Goal: Check status: Check status

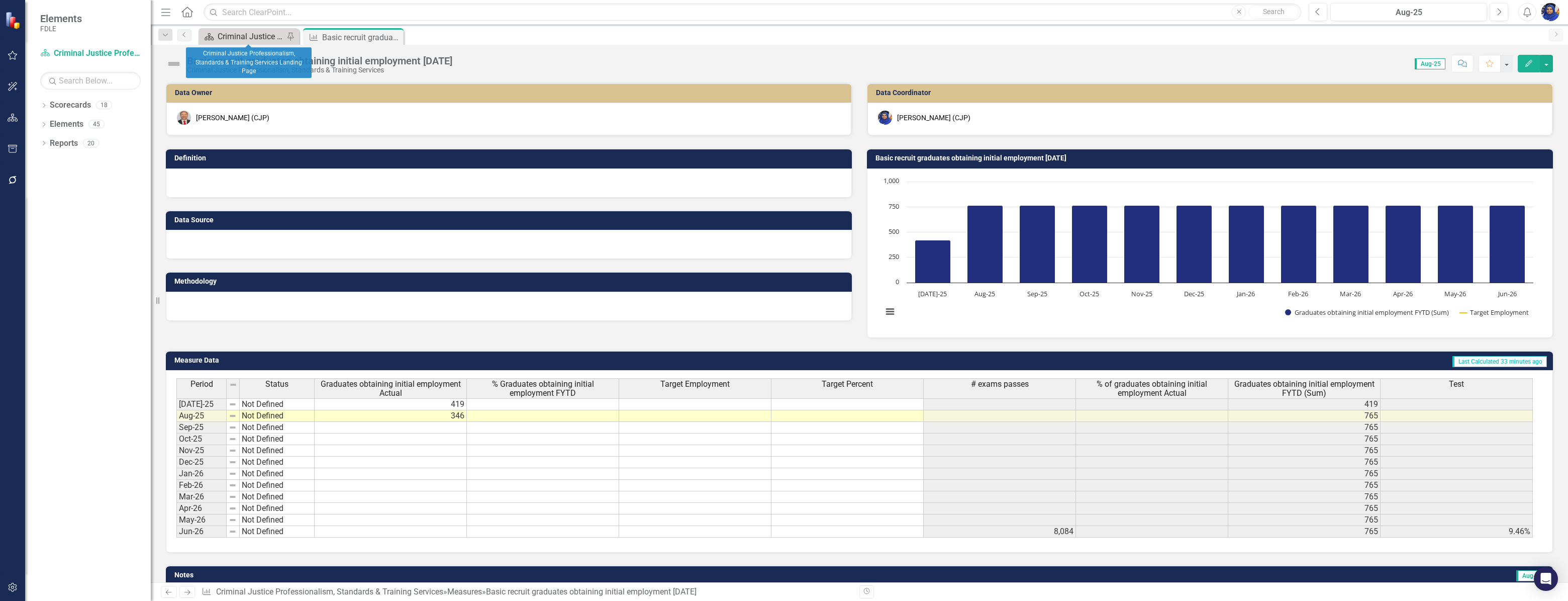
click at [268, 33] on div "Criminal Justice Professionalism, Standards & Training Services Landing Page" at bounding box center [251, 37] width 66 height 13
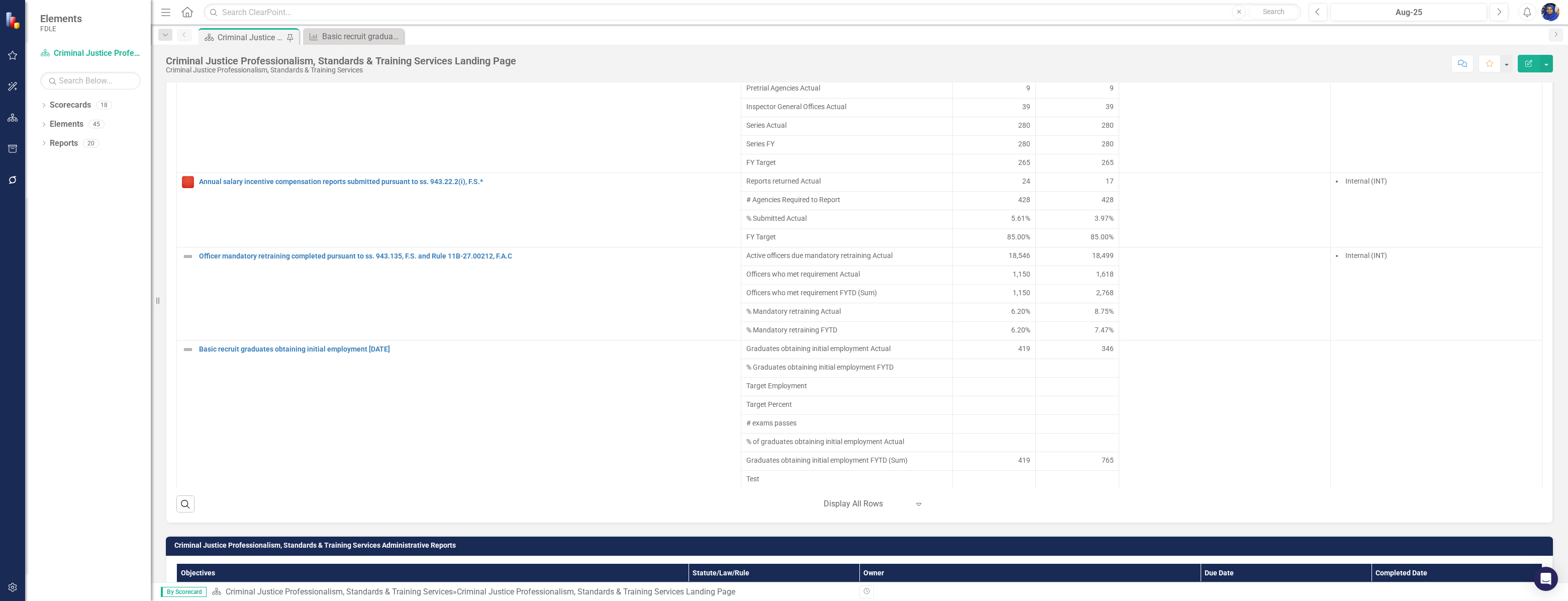
scroll to position [803, 0]
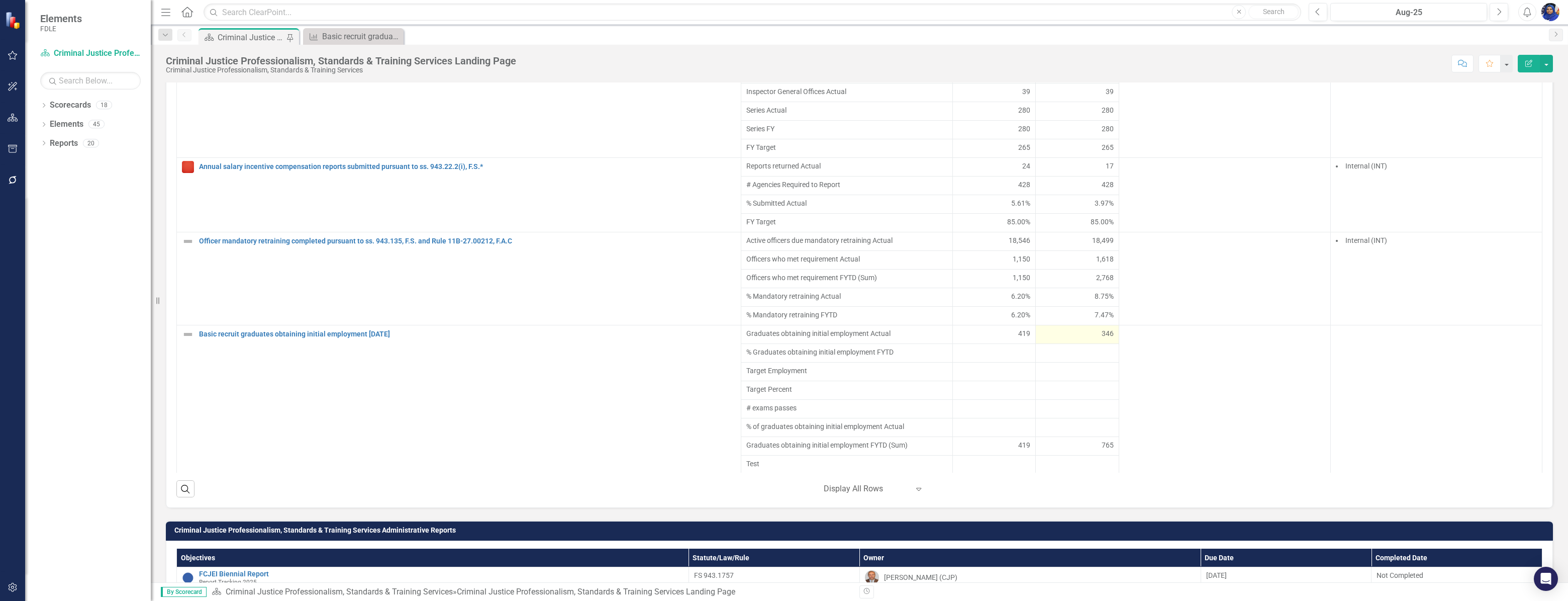
click at [1102, 339] on span "346" at bounding box center [1108, 333] width 12 height 10
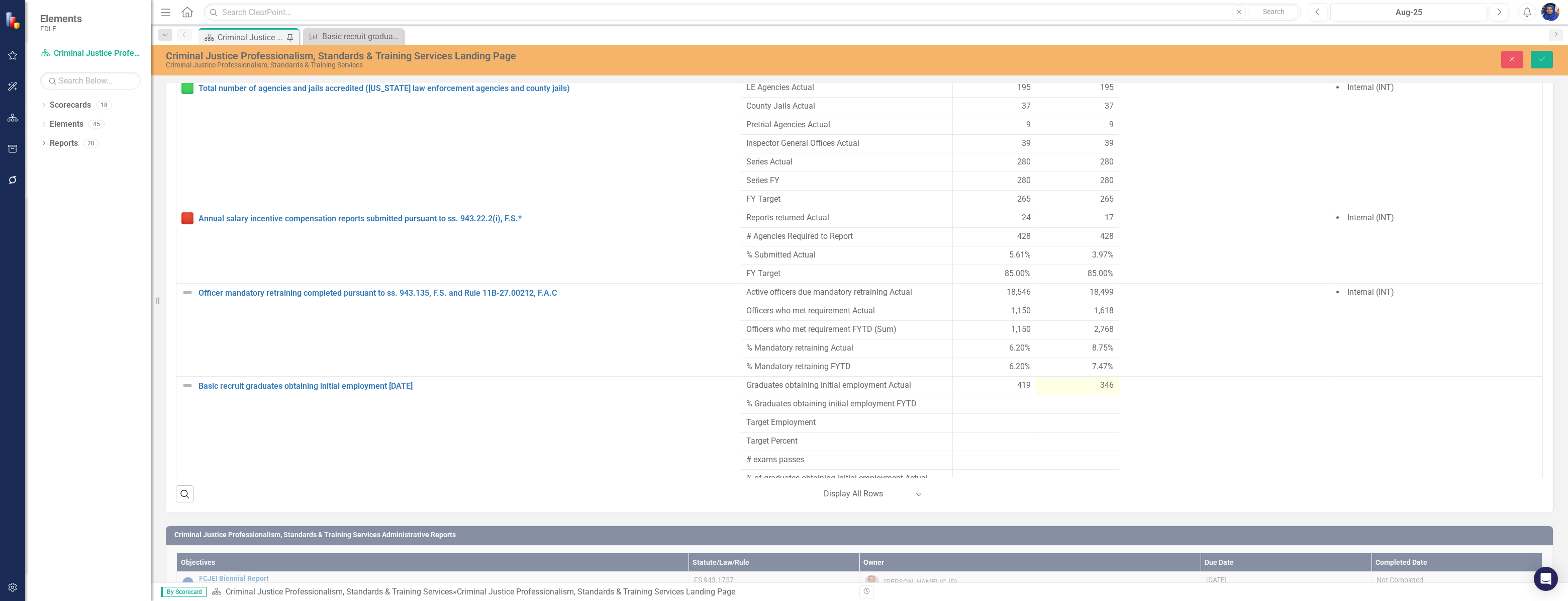
scroll to position [807, 0]
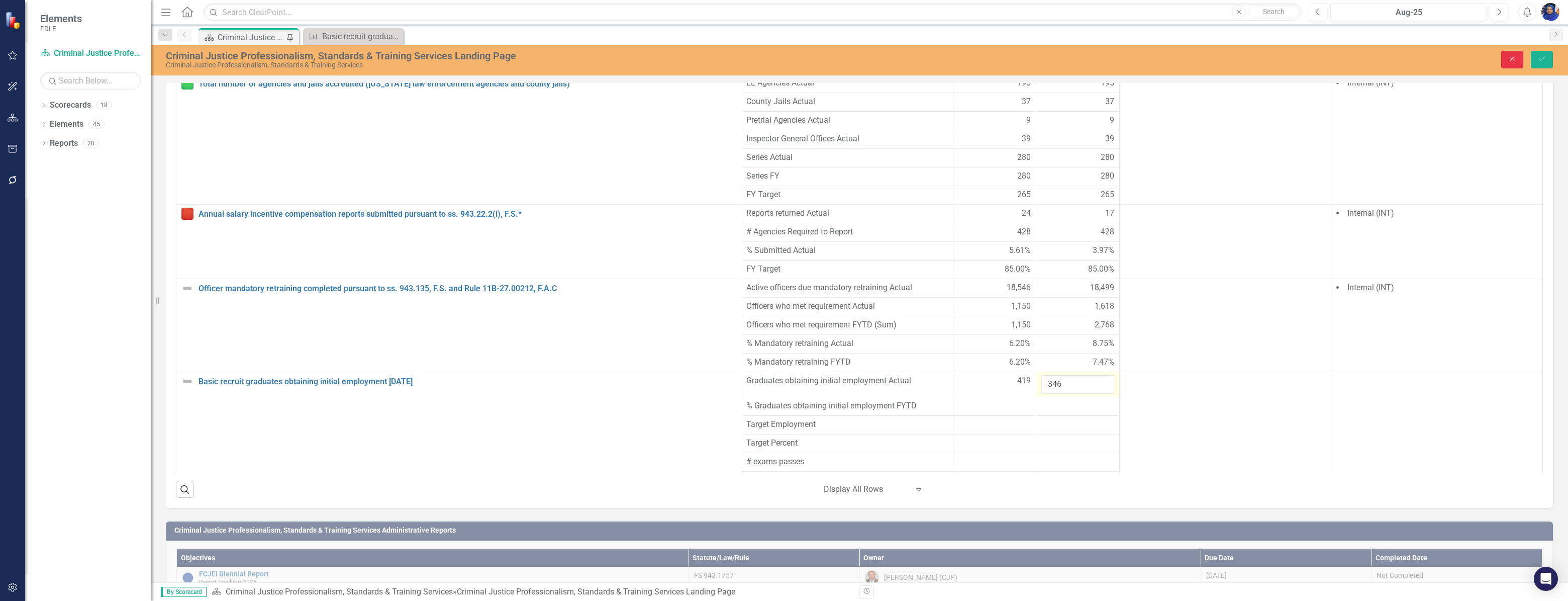
click at [1510, 57] on icon "button" at bounding box center [1512, 58] width 4 height 4
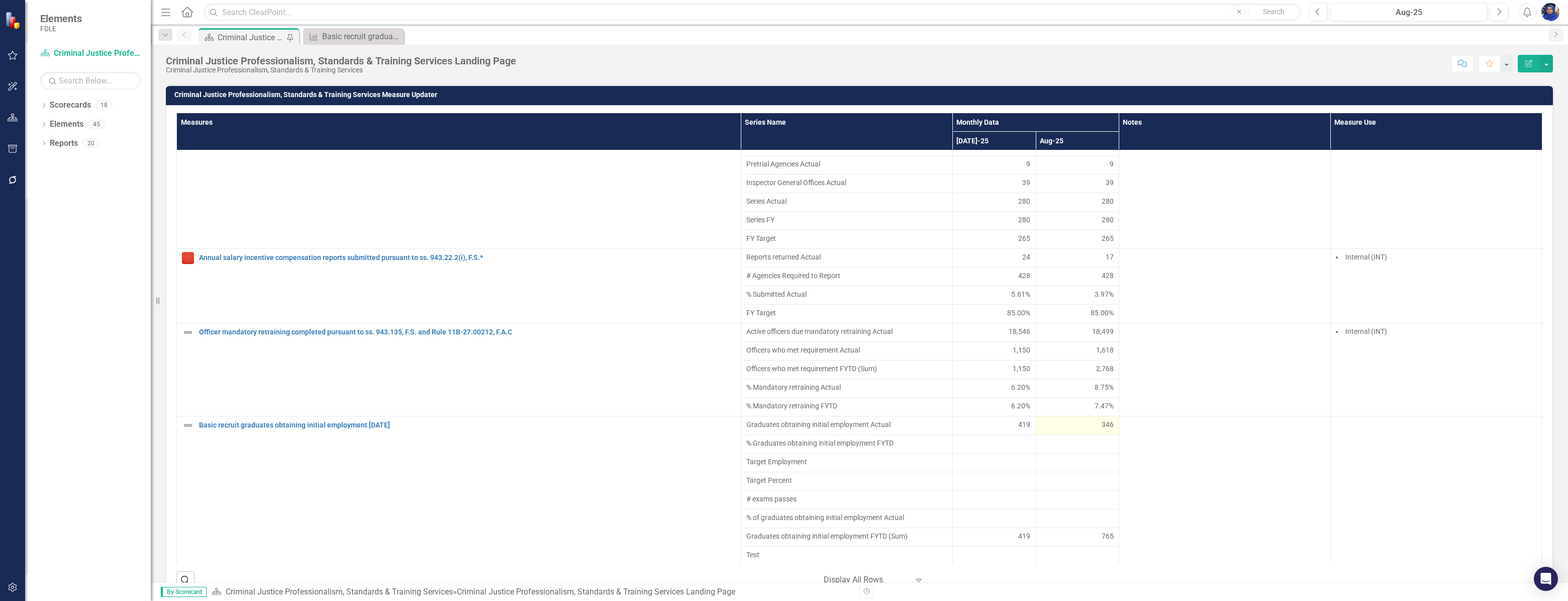
scroll to position [711, 0]
click at [1537, 284] on div "Measures Series Name Monthly Data Notes Measure Use [DATE]-25 Aug-25 KPI 1.1a M…" at bounding box center [859, 353] width 1387 height 494
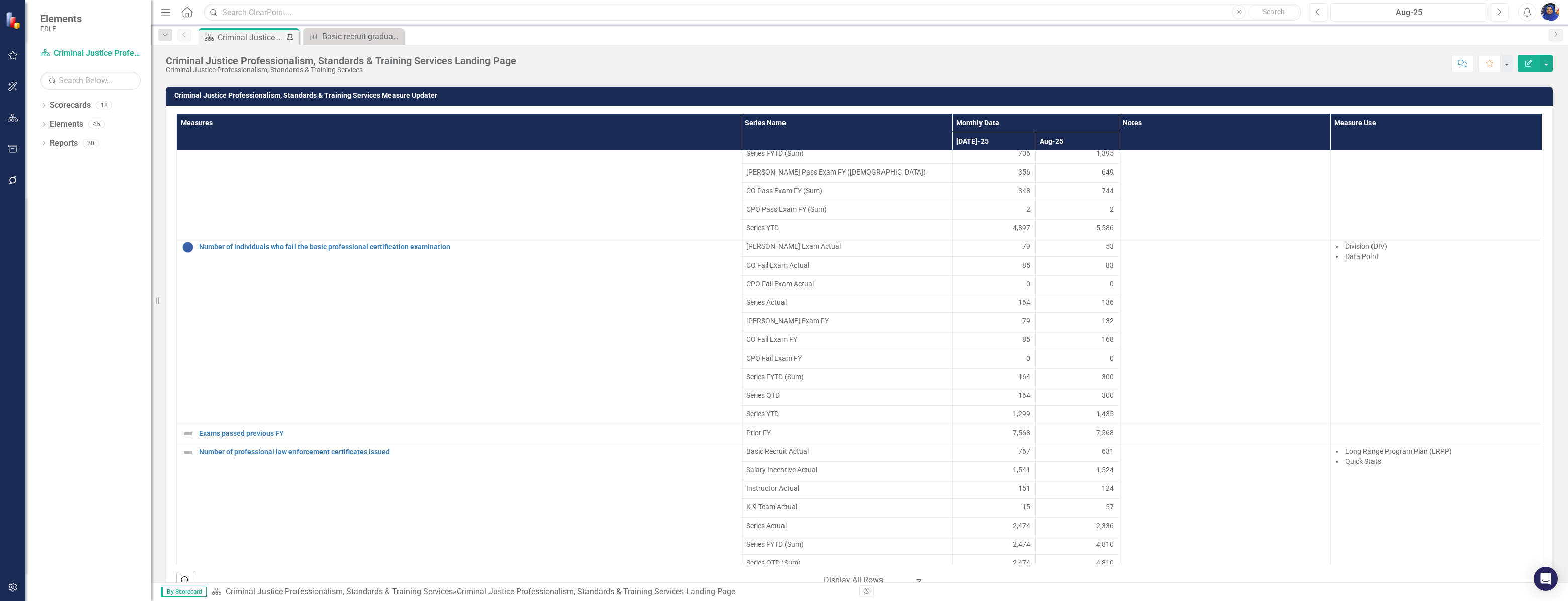
scroll to position [3008, 0]
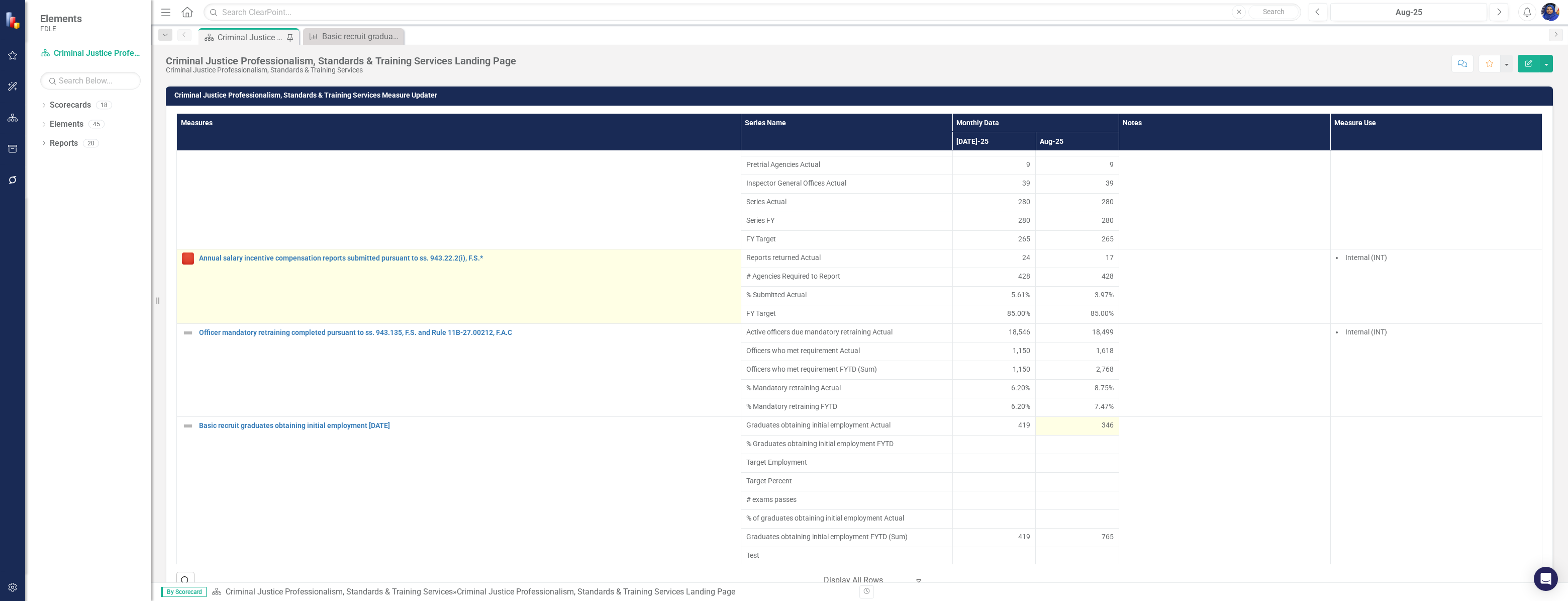
click at [186, 264] on img at bounding box center [188, 258] width 12 height 12
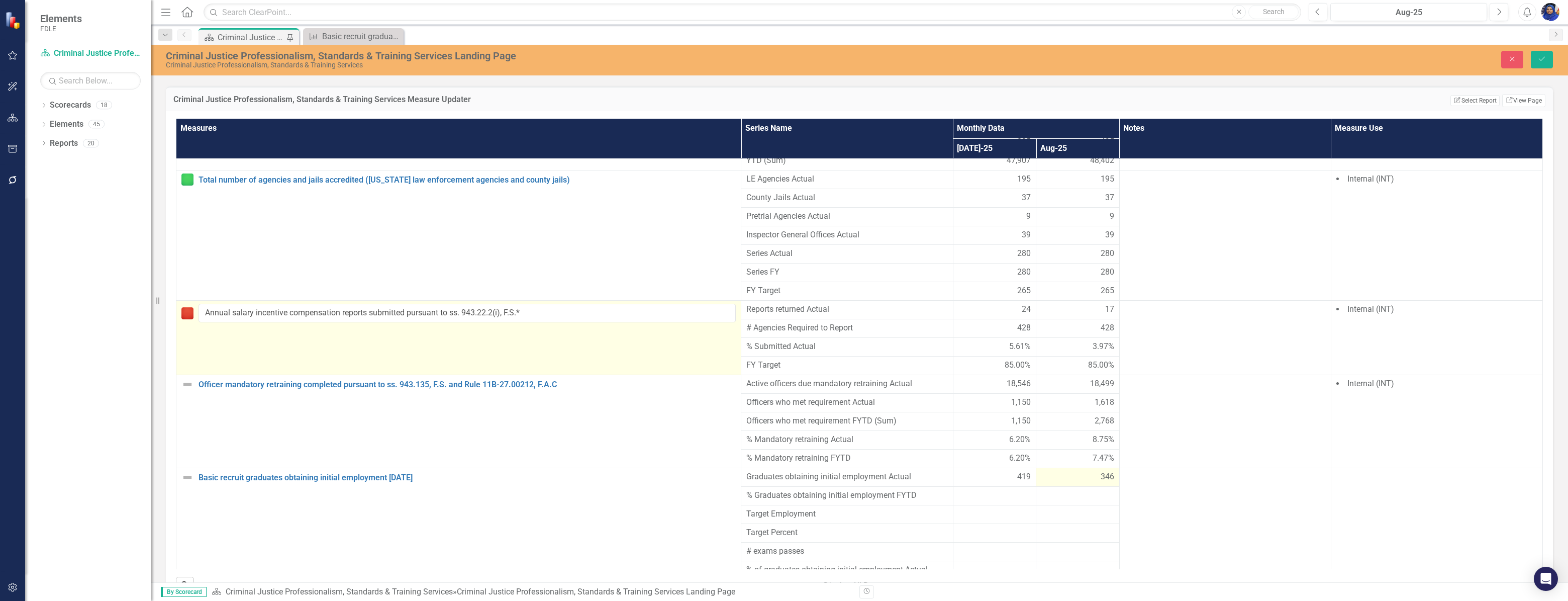
click at [188, 307] on img at bounding box center [187, 313] width 12 height 12
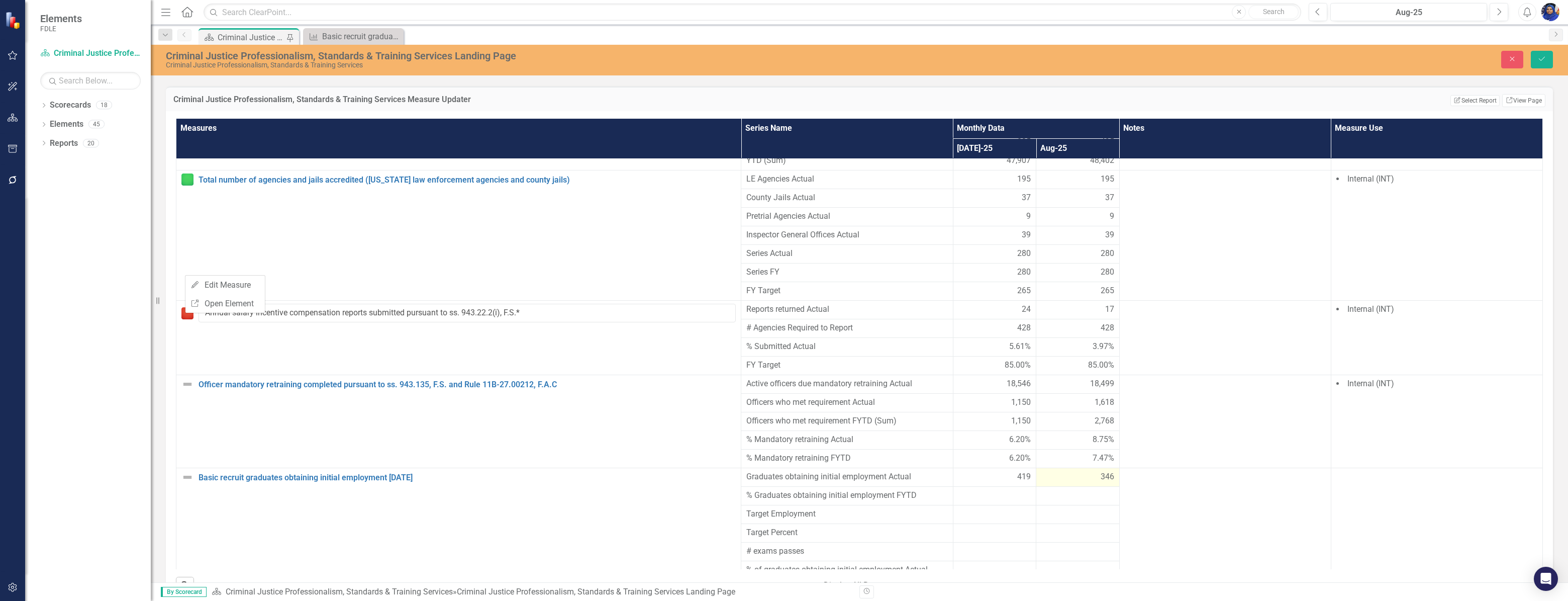
click at [137, 281] on div "Dropdown Scorecards 18 Dropdown FDLE Dropdown Implementation Plans Implementati…" at bounding box center [88, 348] width 125 height 504
drag, startPoint x: 1508, startPoint y: 57, endPoint x: 1071, endPoint y: 352, distance: 527.3
click at [1508, 57] on icon "Close" at bounding box center [1512, 59] width 9 height 7
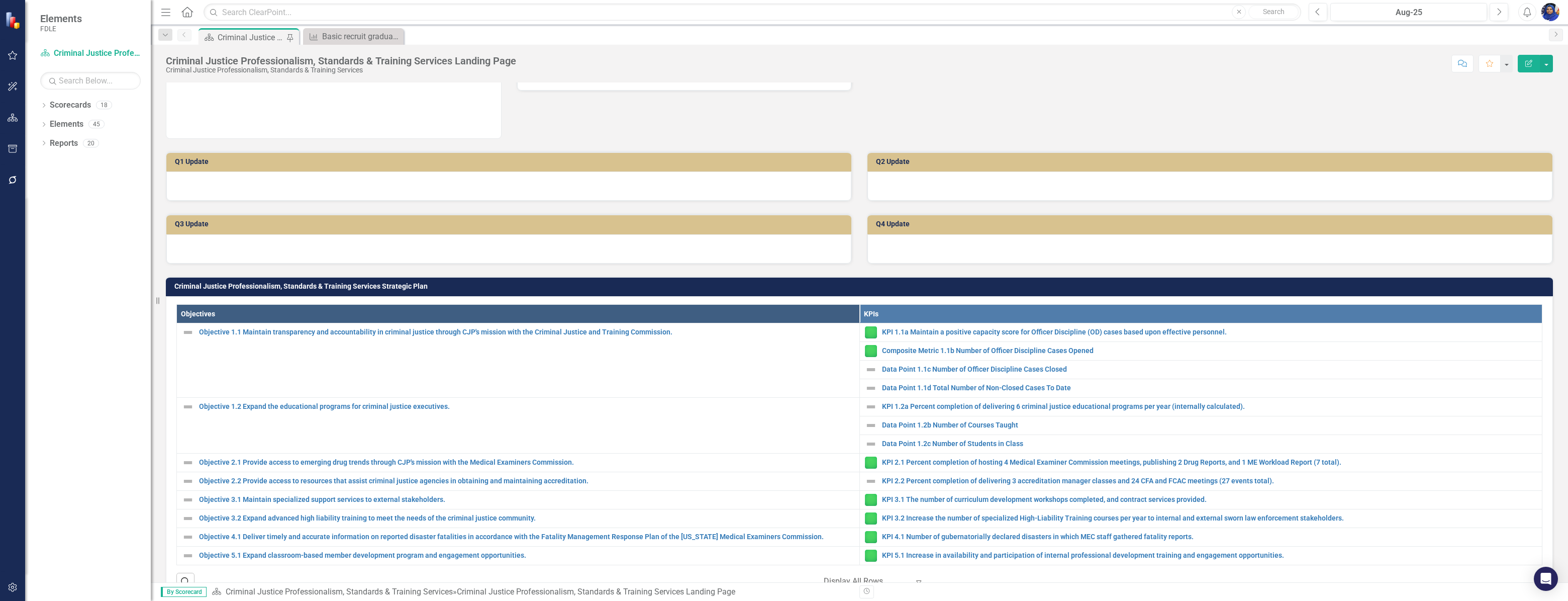
scroll to position [183, 0]
